Goal: Information Seeking & Learning: Learn about a topic

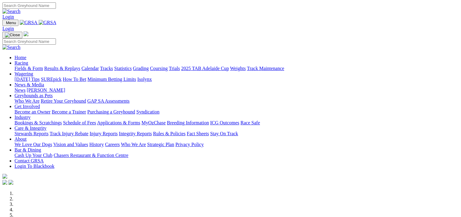
click at [28, 66] on link "Fields & Form" at bounding box center [28, 68] width 28 height 5
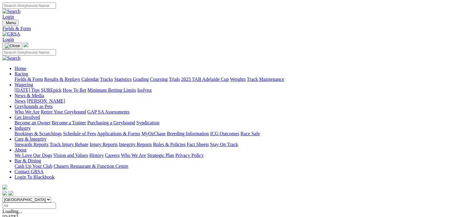
scroll to position [113, 0]
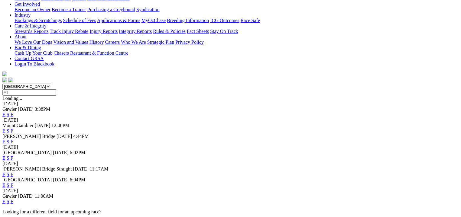
click at [13, 183] on link "F" at bounding box center [12, 185] width 3 height 5
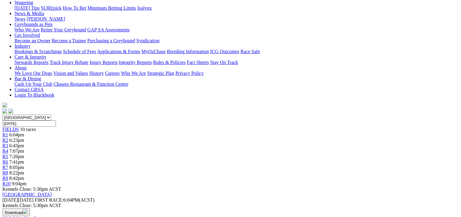
scroll to position [83, 0]
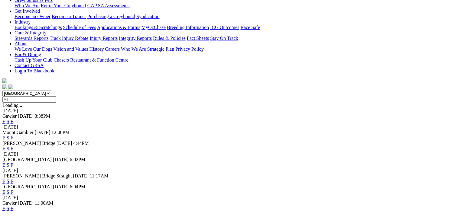
scroll to position [113, 0]
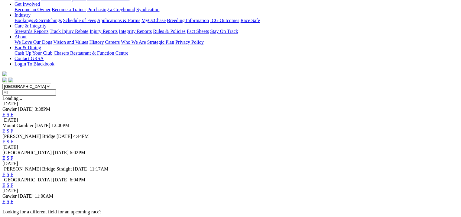
click at [13, 156] on link "F" at bounding box center [12, 158] width 3 height 5
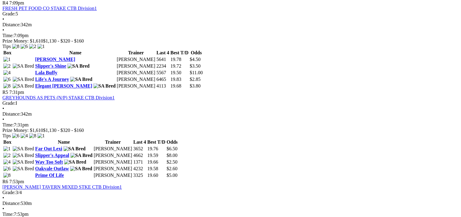
scroll to position [611, 0]
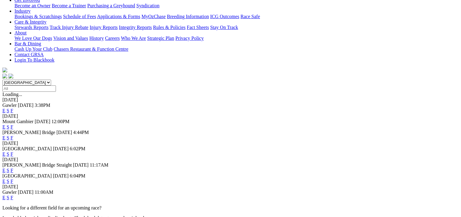
scroll to position [121, 0]
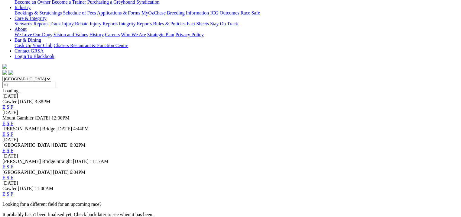
click at [13, 192] on link "F" at bounding box center [12, 194] width 3 height 5
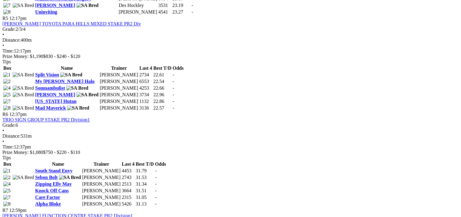
scroll to position [672, 0]
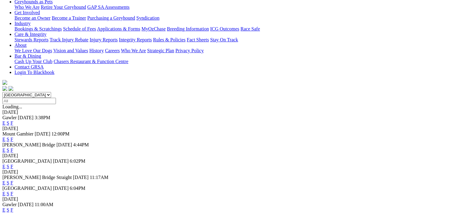
scroll to position [113, 0]
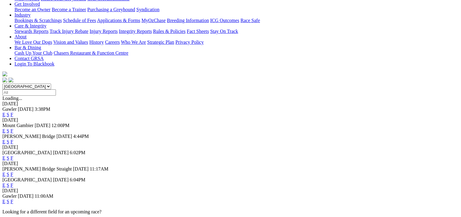
click at [13, 199] on link "F" at bounding box center [12, 201] width 3 height 5
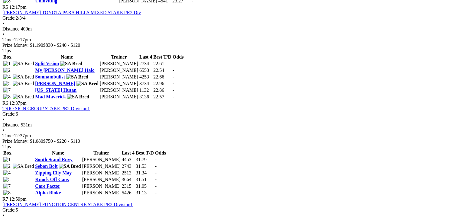
scroll to position [695, 0]
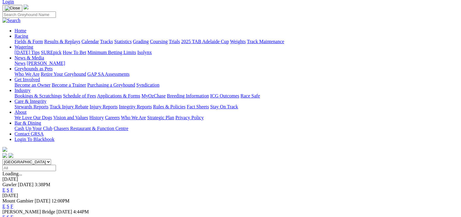
scroll to position [53, 0]
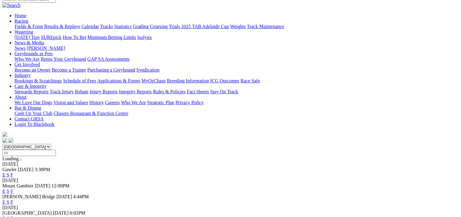
click at [13, 189] on link "F" at bounding box center [12, 191] width 3 height 5
